Goal: Browse casually

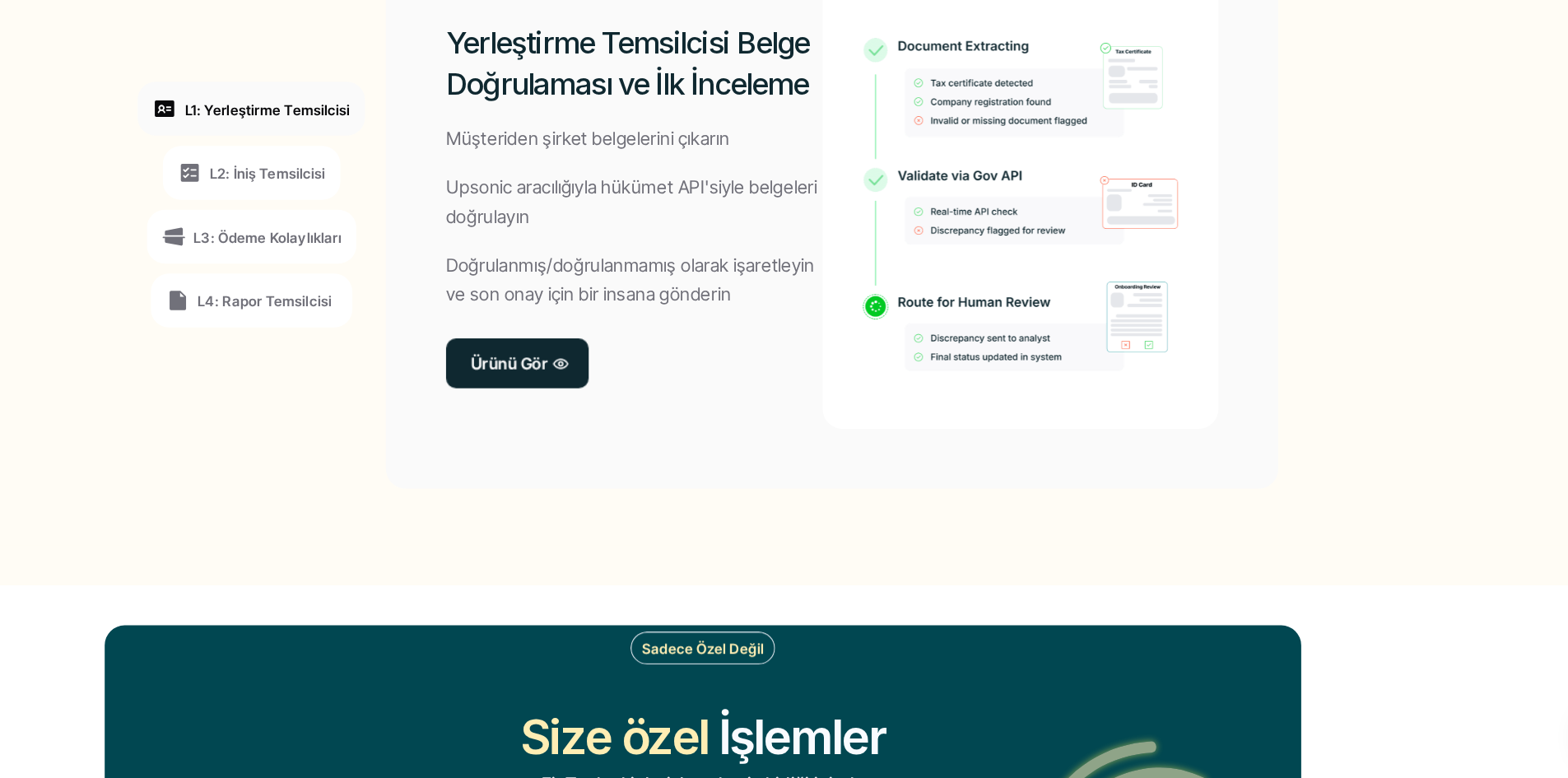
scroll to position [1268, 0]
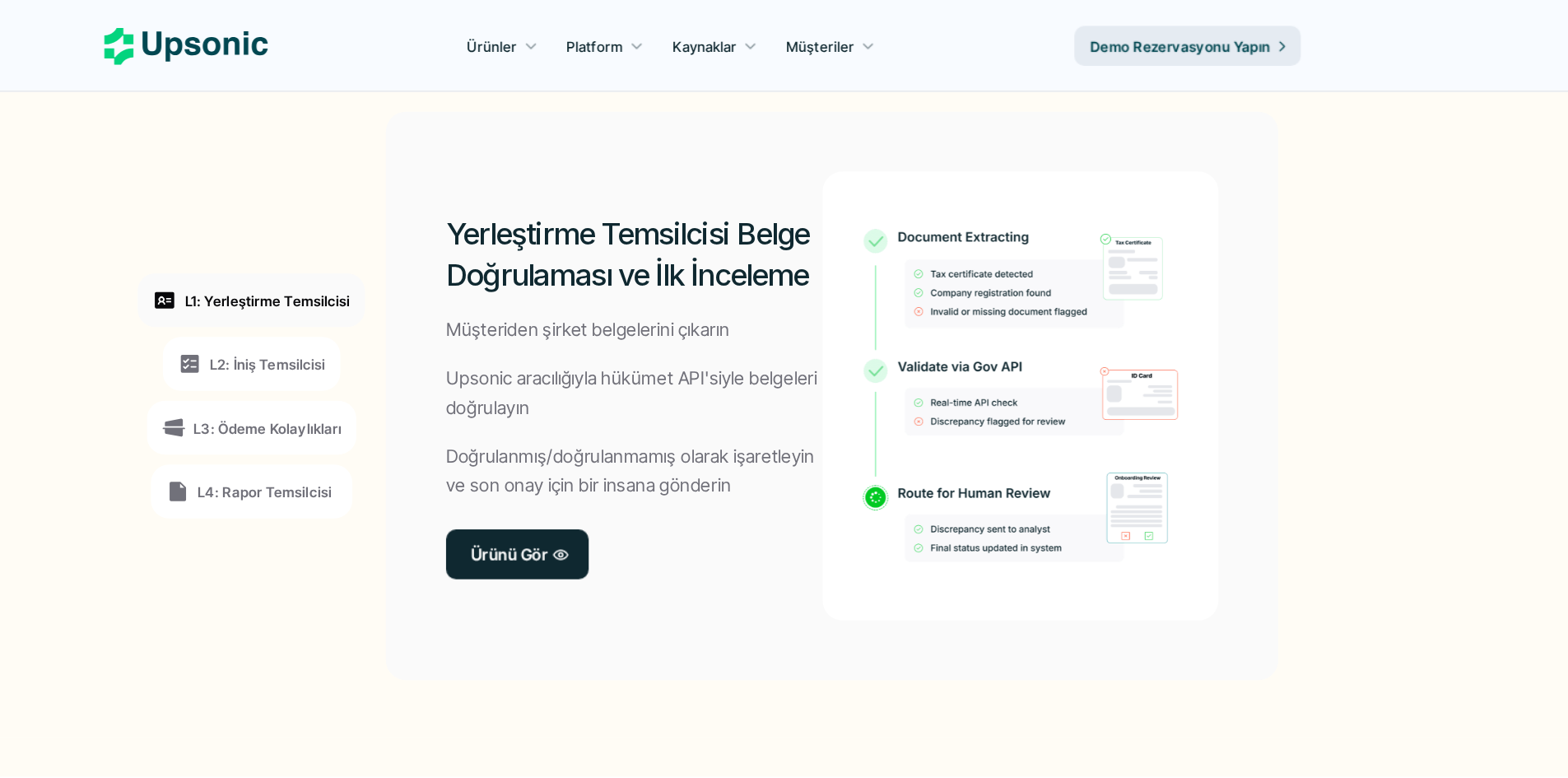
scroll to position [1291, 0]
